Goal: Transaction & Acquisition: Purchase product/service

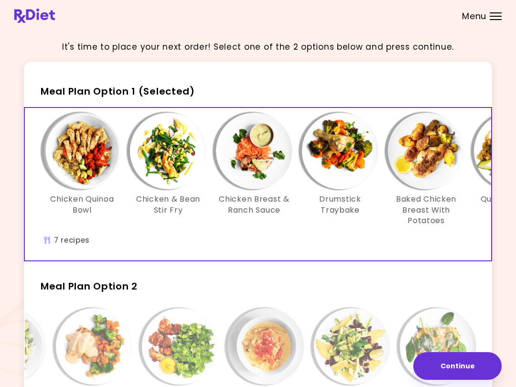
click at [89, 158] on img "Info - Chicken Quinoa Bowl - Meal Plan Option 1 (Selected)" at bounding box center [82, 151] width 76 height 76
click at [83, 145] on img "Info - Chicken Quinoa Bowl - Meal Plan Option 1 (Selected)" at bounding box center [82, 151] width 76 height 76
click at [173, 148] on img "Info - Chicken & Bean Stir Fry - Meal Plan Option 1 (Selected)" at bounding box center [168, 151] width 76 height 76
click at [263, 146] on img "Info - Chicken Breast & Ranch Sauce - Meal Plan Option 1 (Selected)" at bounding box center [254, 151] width 76 height 76
click at [356, 142] on img "Info - Drumstick Traybake - Meal Plan Option 1 (Selected)" at bounding box center [340, 151] width 76 height 76
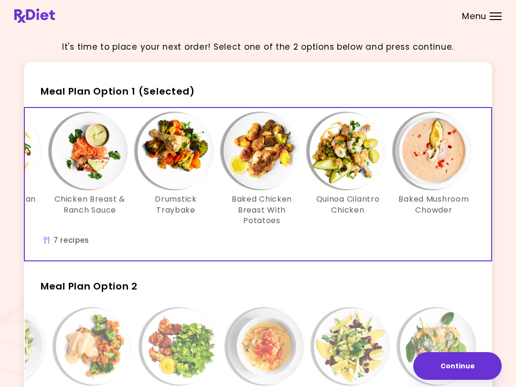
scroll to position [0, 164]
click at [270, 151] on img "Info - Baked Chicken Breast With Potatoes - Meal Plan Option 1 (Selected)" at bounding box center [262, 151] width 76 height 76
click at [356, 145] on img "Info - Quinoa Cilantro Chicken - Meal Plan Option 1 (Selected)" at bounding box center [348, 151] width 76 height 76
click at [387, 138] on img "Info - Baked Mushroom Chowder - Meal Plan Option 1 (Selected)" at bounding box center [434, 151] width 76 height 76
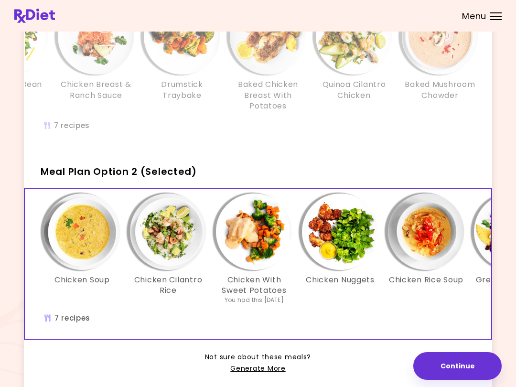
scroll to position [0, 0]
click at [85, 242] on img "Info - Chicken Soup - Meal Plan Option 2 (Selected)" at bounding box center [82, 232] width 76 height 76
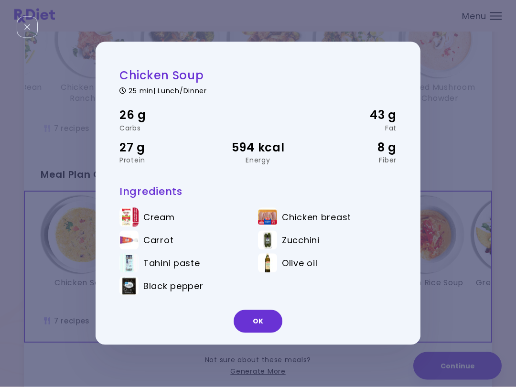
scroll to position [109, 0]
click at [262, 323] on button "OK" at bounding box center [258, 321] width 49 height 23
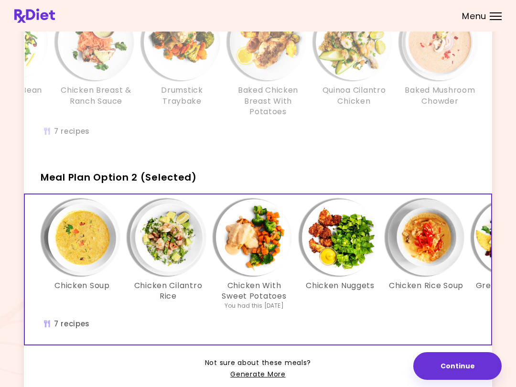
click at [179, 239] on img "Info - Chicken Cilantro Rice - Meal Plan Option 2 (Selected)" at bounding box center [168, 237] width 76 height 76
click at [168, 219] on img "Info - Chicken Cilantro Rice - Meal Plan Option 2 (Selected)" at bounding box center [168, 237] width 76 height 76
click at [265, 238] on img "Info - Chicken With Sweet Potatoes - Meal Plan Option 2 (Selected)" at bounding box center [254, 237] width 76 height 76
click at [366, 249] on img "Info - Chicken Nuggets - Meal Plan Option 2 (Selected)" at bounding box center [340, 237] width 76 height 76
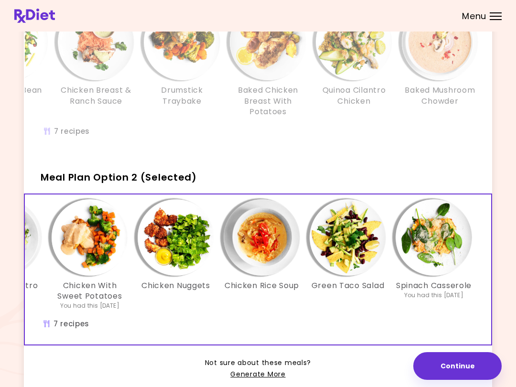
scroll to position [0, 164]
click at [271, 254] on img "Info - Chicken Rice Soup - Meal Plan Option 2 (Selected)" at bounding box center [262, 237] width 76 height 76
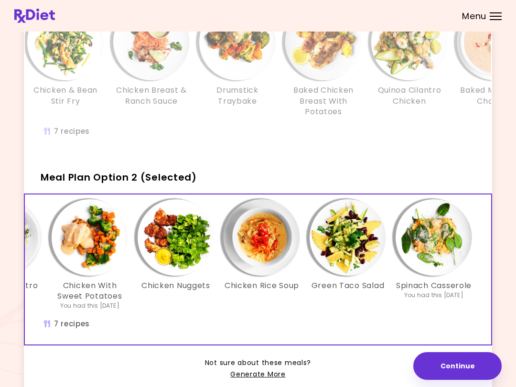
click at [358, 240] on img "Info - Green Taco Salad - Meal Plan Option 2 (Selected)" at bounding box center [348, 237] width 76 height 76
click at [387, 235] on img "Info - Spinach Casserole - Meal Plan Option 2 (Selected)" at bounding box center [434, 237] width 76 height 76
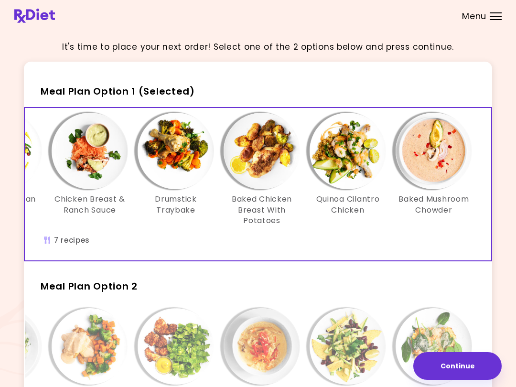
click at [333, 167] on img "Info - Quinoa Cilantro Chicken - Meal Plan Option 1 (Selected)" at bounding box center [348, 151] width 76 height 76
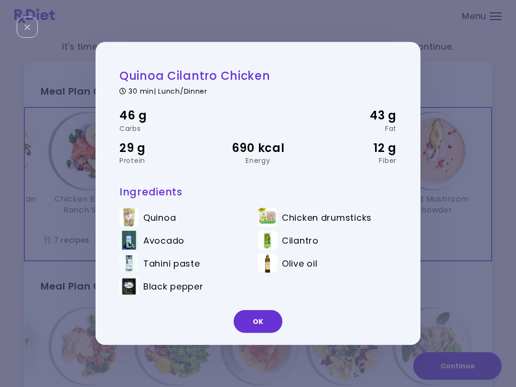
click at [268, 323] on button "OK" at bounding box center [258, 321] width 49 height 23
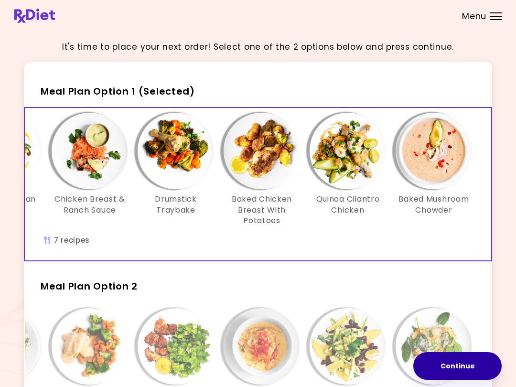
click at [387, 370] on button "Continue" at bounding box center [458, 366] width 88 height 28
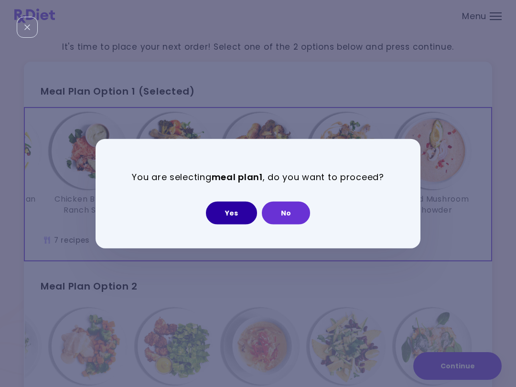
click at [231, 211] on button "Yes" at bounding box center [231, 212] width 51 height 23
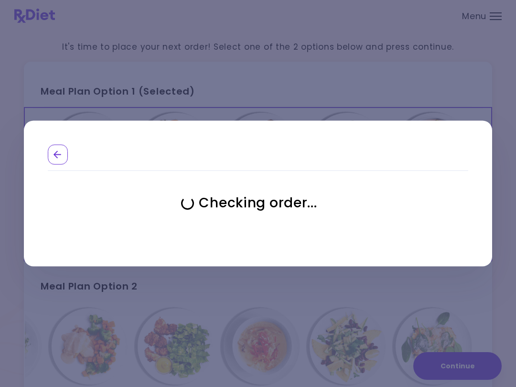
select select "**********"
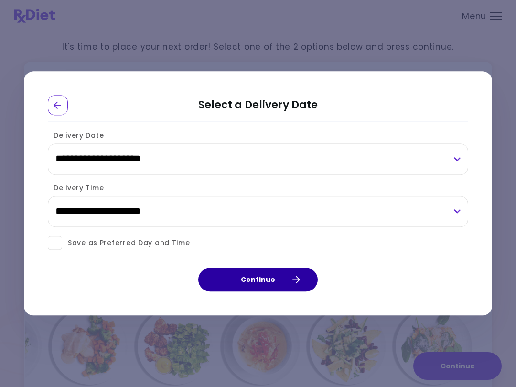
click at [268, 276] on button "Continue" at bounding box center [258, 280] width 120 height 24
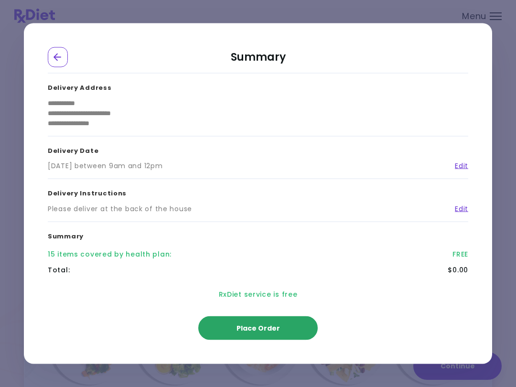
click at [262, 327] on span "Place Order" at bounding box center [259, 329] width 44 height 10
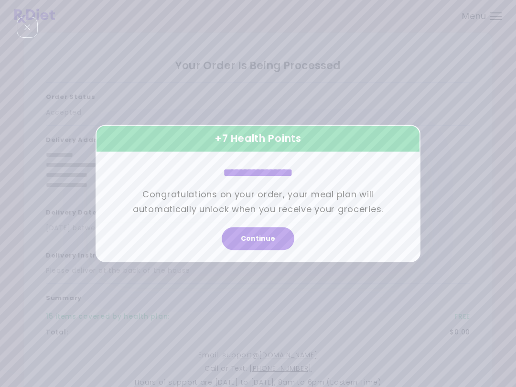
click at [272, 249] on button "Continue" at bounding box center [258, 239] width 73 height 23
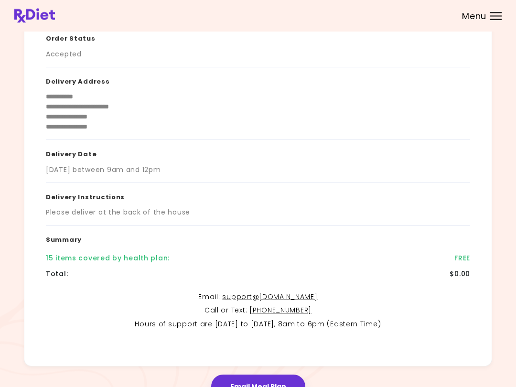
scroll to position [100, 0]
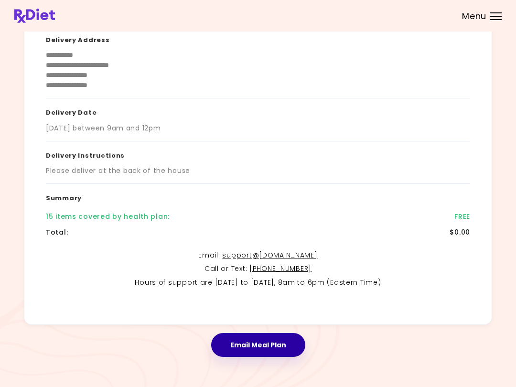
click at [281, 346] on button "Email Meal Plan" at bounding box center [258, 345] width 94 height 24
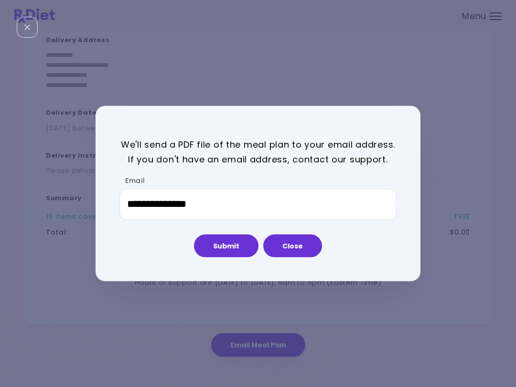
click at [230, 242] on button "Submit" at bounding box center [226, 245] width 65 height 23
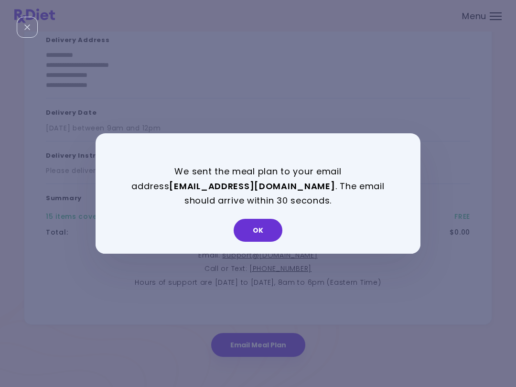
click at [263, 223] on button "OK" at bounding box center [258, 230] width 49 height 23
